Goal: Browse casually

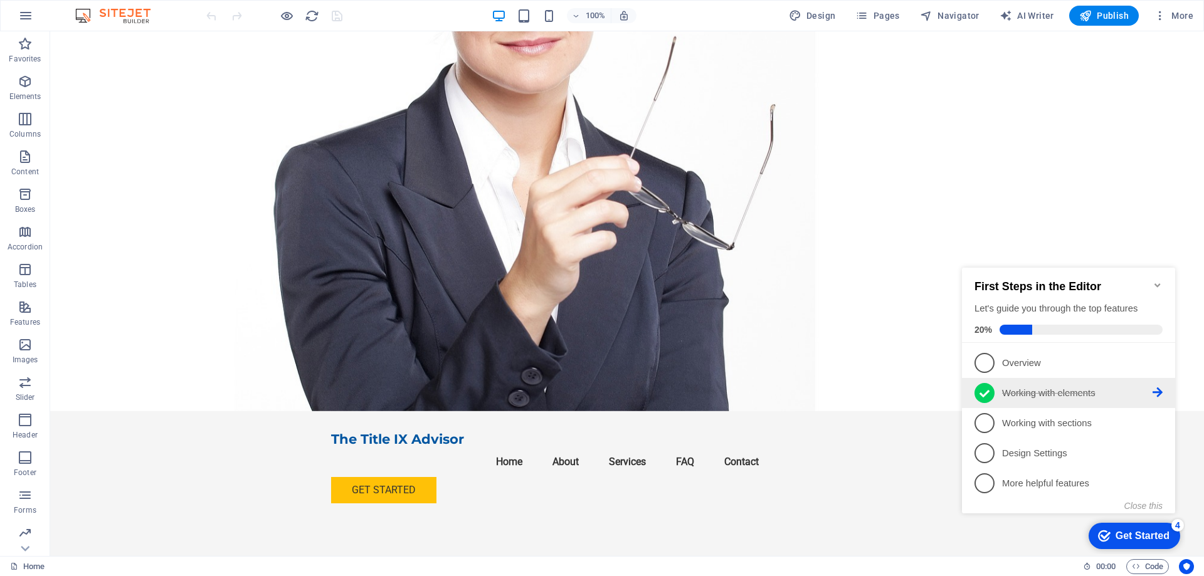
click at [1092, 392] on p "Working with elements - completed" at bounding box center [1077, 393] width 150 height 13
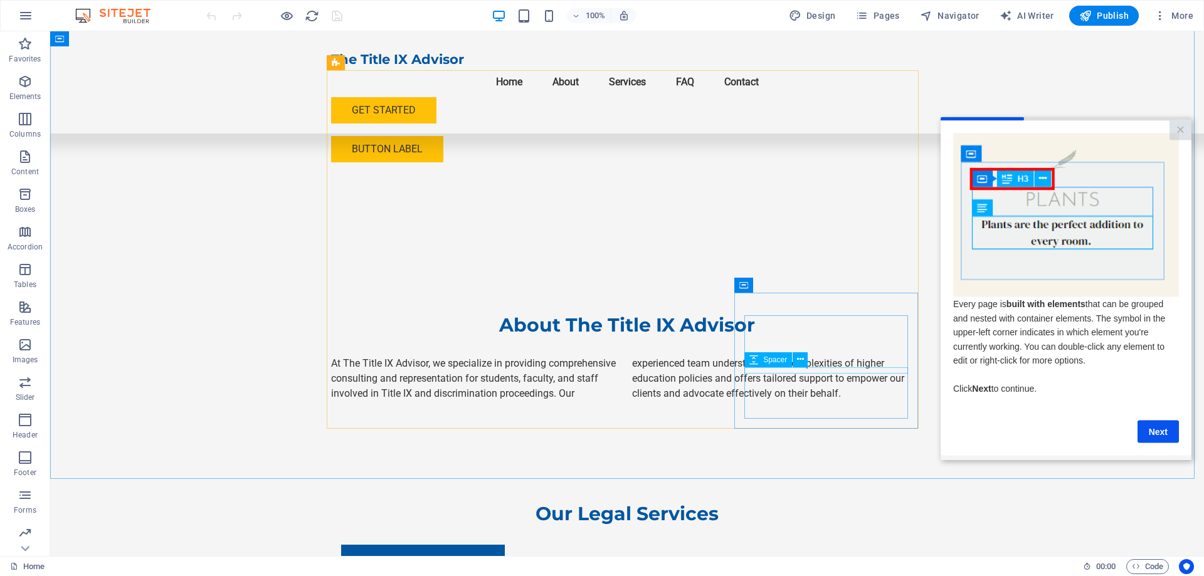
scroll to position [376, 0]
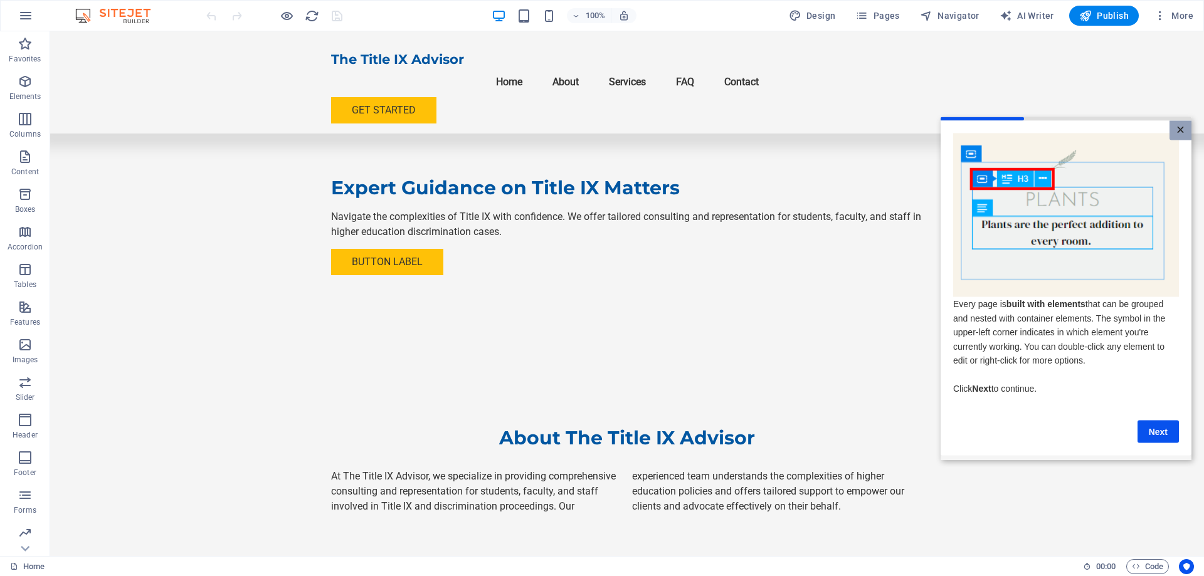
click at [1179, 130] on link "×" at bounding box center [1180, 129] width 22 height 19
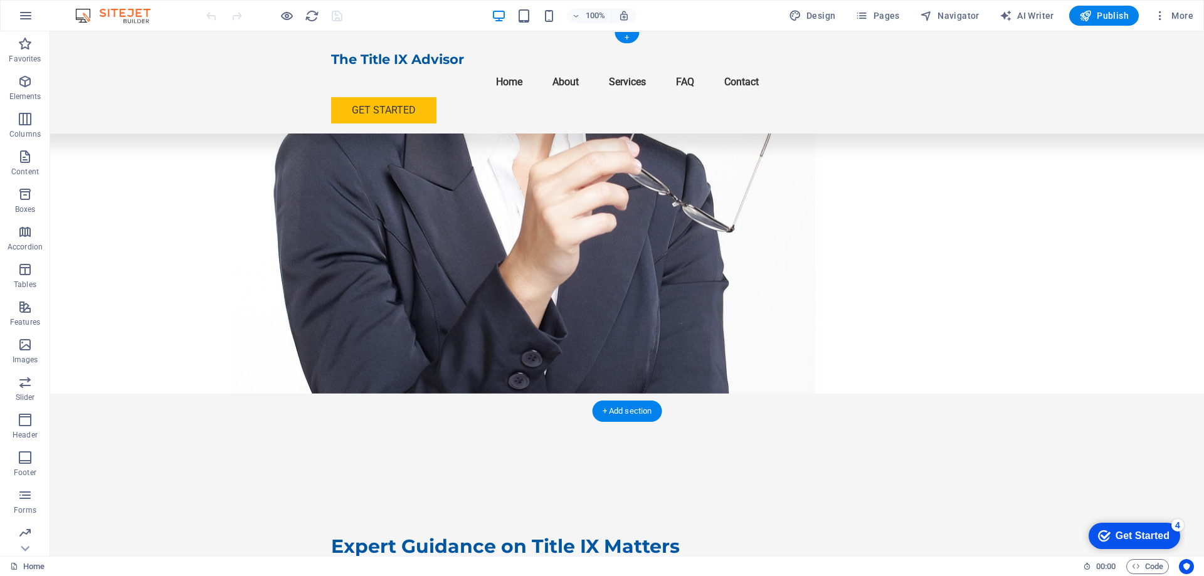
scroll to position [0, 0]
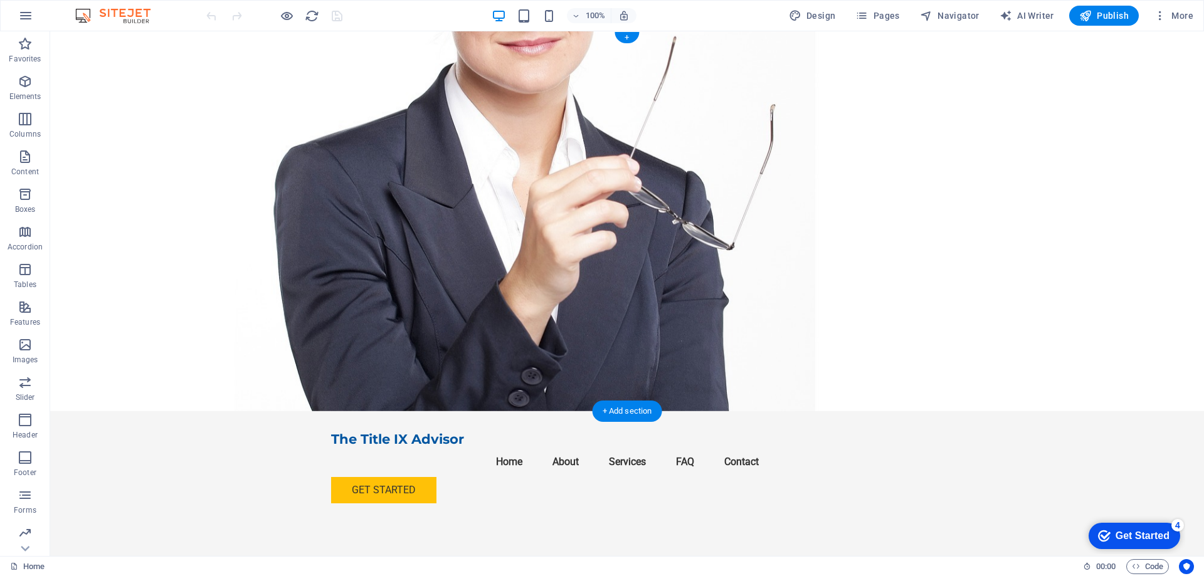
drag, startPoint x: 710, startPoint y: 308, endPoint x: 703, endPoint y: 317, distance: 10.7
click at [756, 318] on figure at bounding box center [627, 221] width 1154 height 380
click at [516, 447] on nav "Home About Services FAQ Contact" at bounding box center [627, 462] width 592 height 30
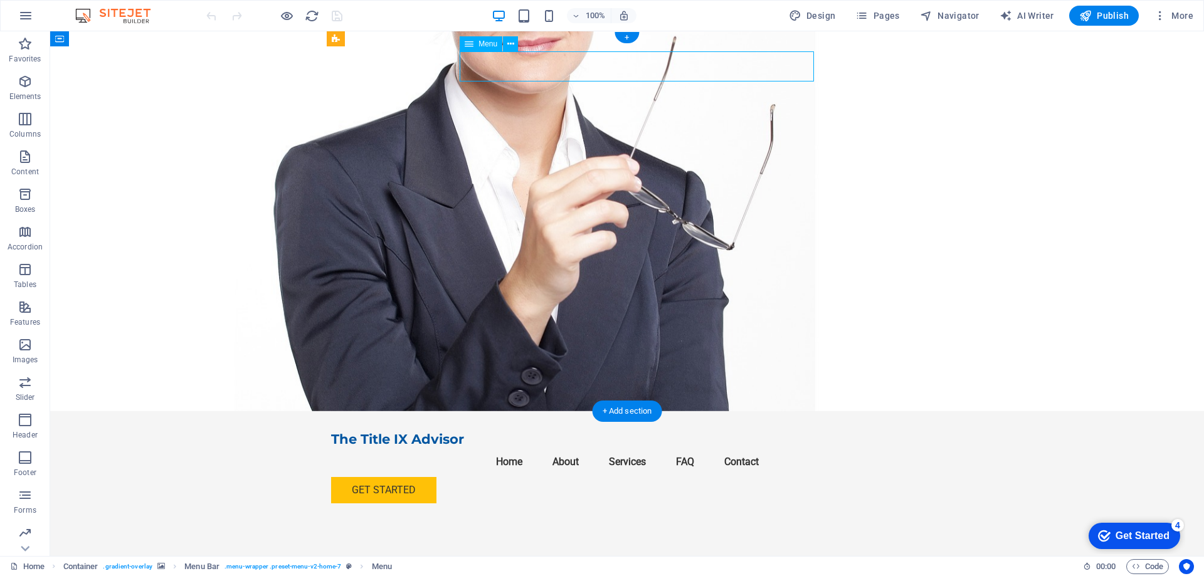
click at [584, 447] on nav "Home About Services FAQ Contact" at bounding box center [627, 462] width 592 height 30
click at [577, 447] on nav "Home About Services FAQ Contact" at bounding box center [627, 462] width 592 height 30
click at [627, 447] on nav "Home About Services FAQ Contact" at bounding box center [627, 462] width 592 height 30
click at [922, 134] on figure at bounding box center [627, 221] width 1154 height 380
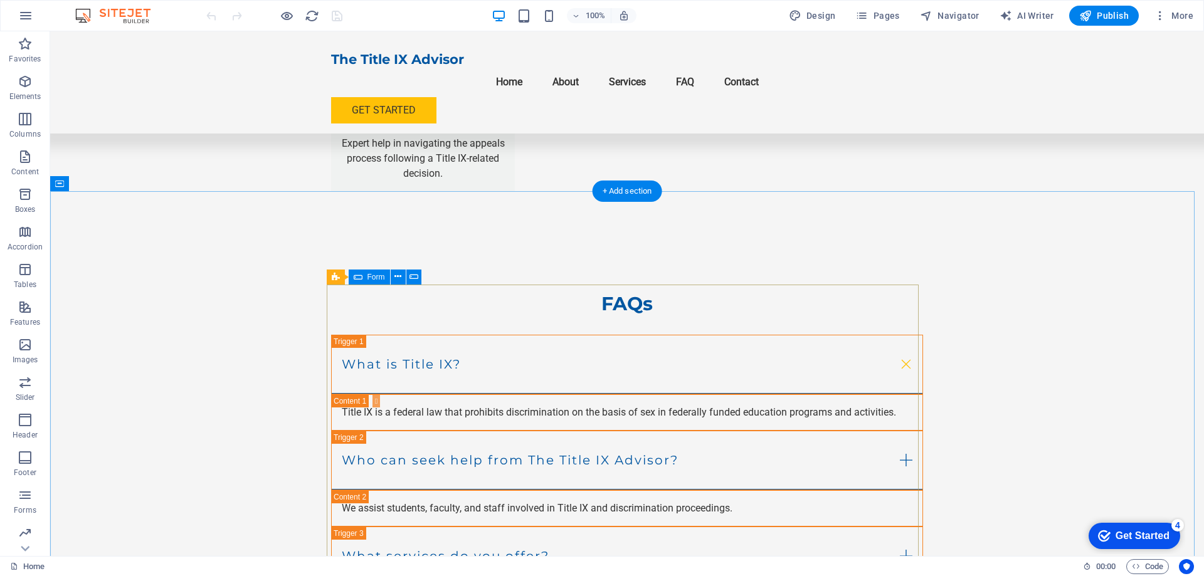
scroll to position [1944, 0]
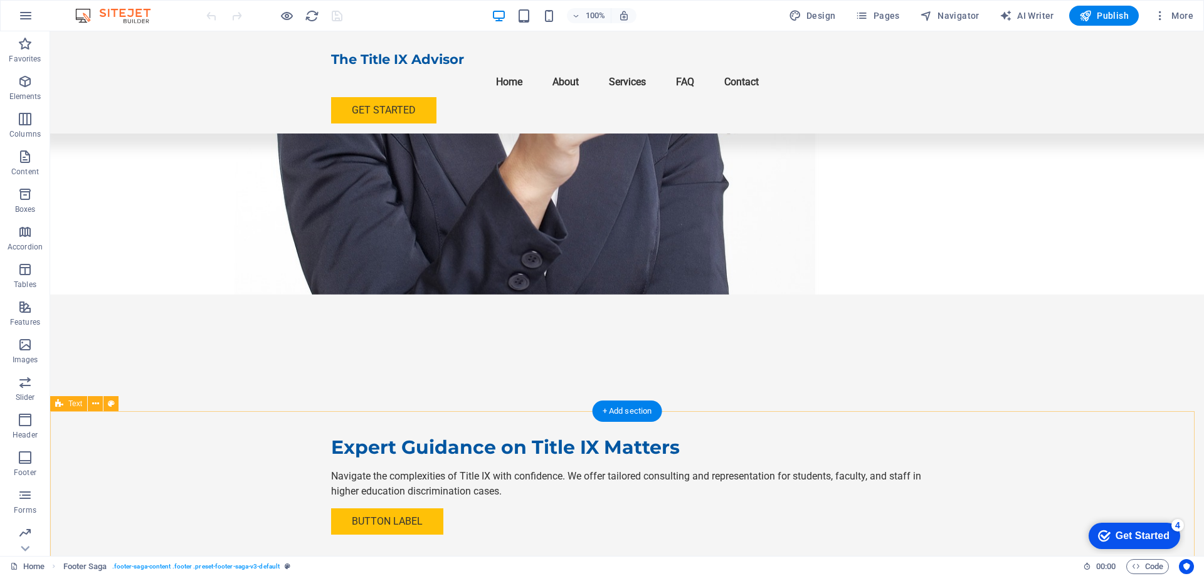
scroll to position [0, 0]
